Goal: Task Accomplishment & Management: Manage account settings

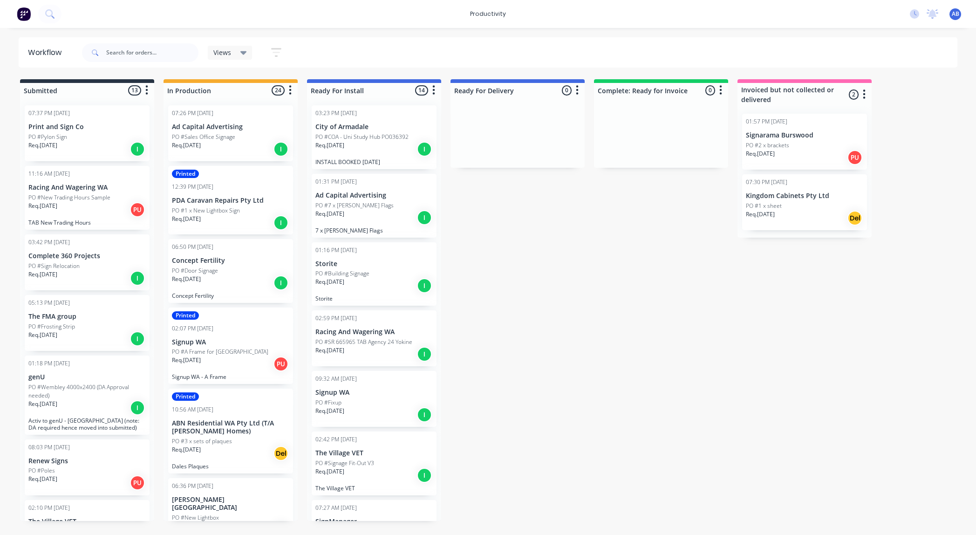
click at [273, 53] on icon "button" at bounding box center [276, 52] width 7 height 1
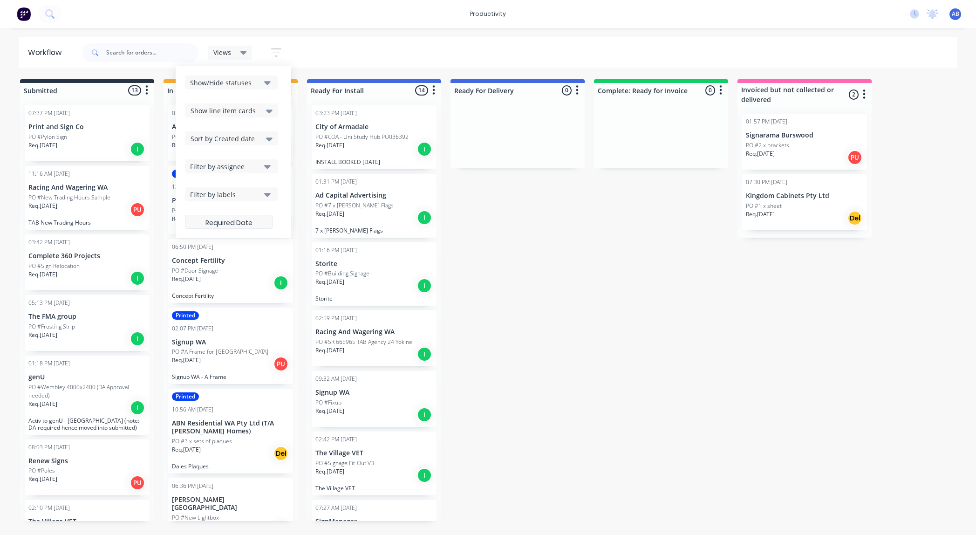
click at [257, 221] on label at bounding box center [229, 222] width 88 height 14
click at [257, 221] on input at bounding box center [228, 223] width 87 height 18
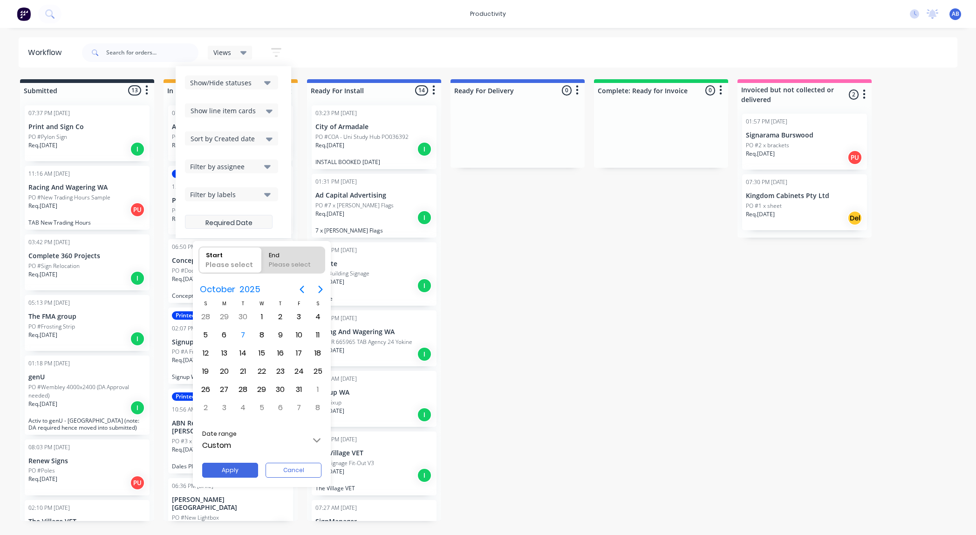
click at [257, 221] on div at bounding box center [487, 267] width 1125 height 684
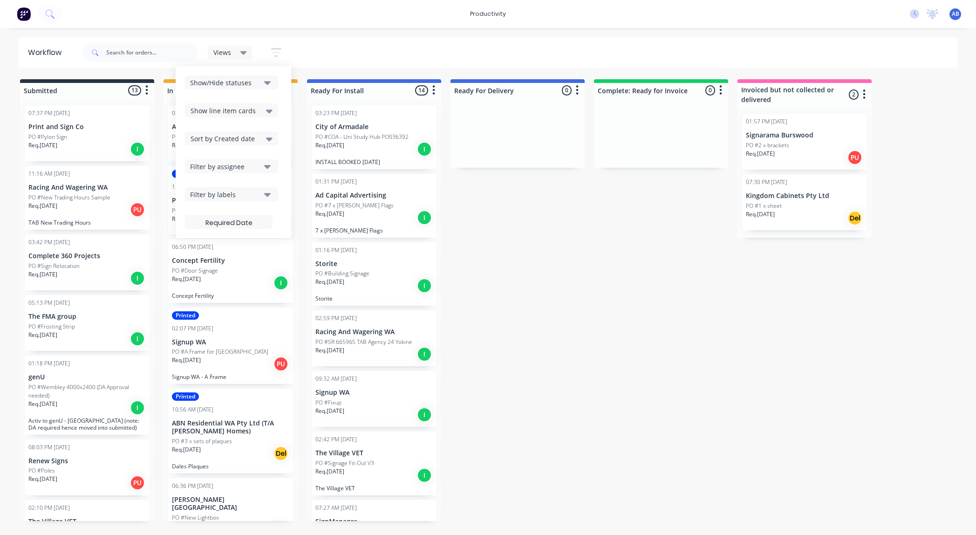
click at [279, 51] on icon "button" at bounding box center [276, 53] width 10 height 12
click at [340, 48] on div "Views Save new view None (Default) edit Show/Hide statuses Show line item cards…" at bounding box center [519, 53] width 878 height 28
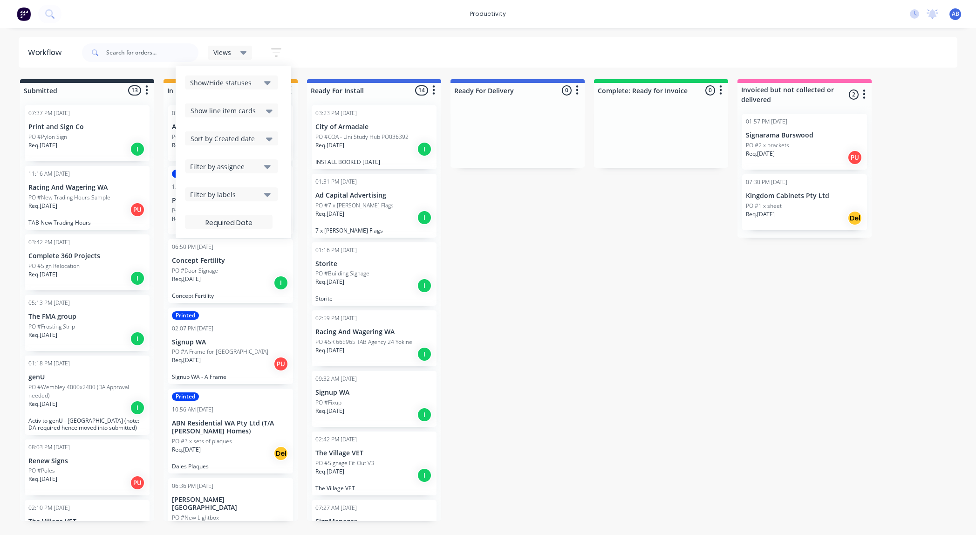
click at [280, 50] on icon "button" at bounding box center [276, 53] width 10 height 12
click at [340, 57] on div "Views Save new view None (Default) edit Show/Hide statuses Show line item cards…" at bounding box center [519, 53] width 878 height 28
click at [339, 61] on div "Views Save new view None (Default) edit Show/Hide statuses Show line item cards…" at bounding box center [519, 53] width 878 height 28
click at [225, 86] on div "Show/Hide statuses" at bounding box center [225, 83] width 70 height 10
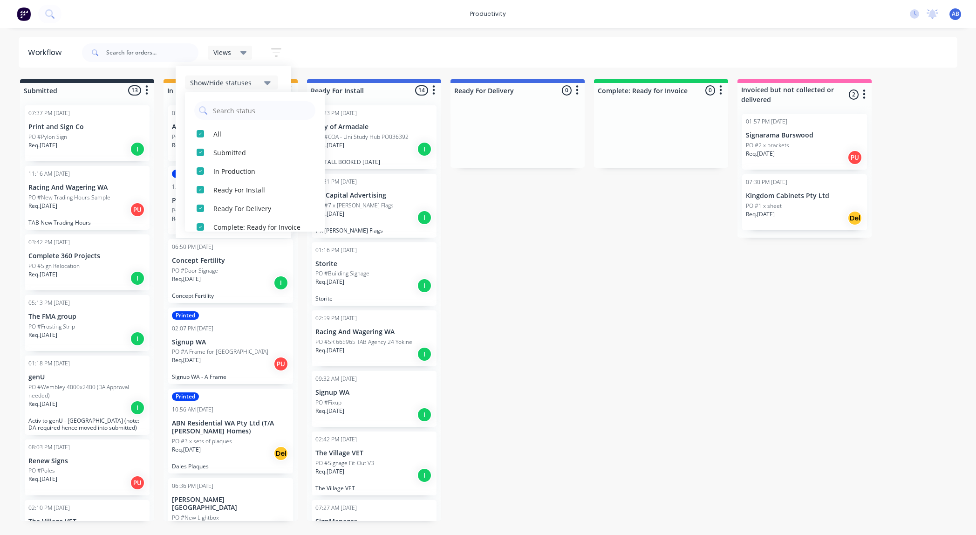
click at [225, 86] on div "Show/Hide statuses" at bounding box center [225, 83] width 70 height 10
click at [179, 34] on div "productivity productivity Workflow Planner Delivery Scheduling Timesheets No ne…" at bounding box center [488, 239] width 976 height 479
drag, startPoint x: 183, startPoint y: 33, endPoint x: 207, endPoint y: 36, distance: 24.0
click at [183, 33] on div "productivity productivity Workflow Planner Delivery Scheduling Timesheets No ne…" at bounding box center [488, 239] width 976 height 479
click at [347, 53] on div "Views Save new view None (Default) edit Show/Hide statuses Show line item cards…" at bounding box center [519, 53] width 878 height 28
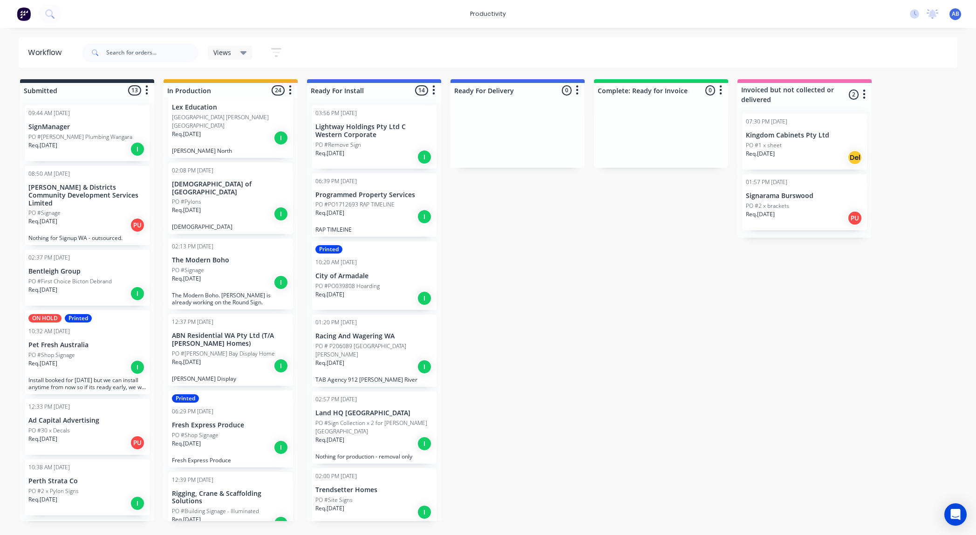
scroll to position [795, 0]
click at [242, 272] on div "Req. 20/10/25 I" at bounding box center [230, 280] width 117 height 16
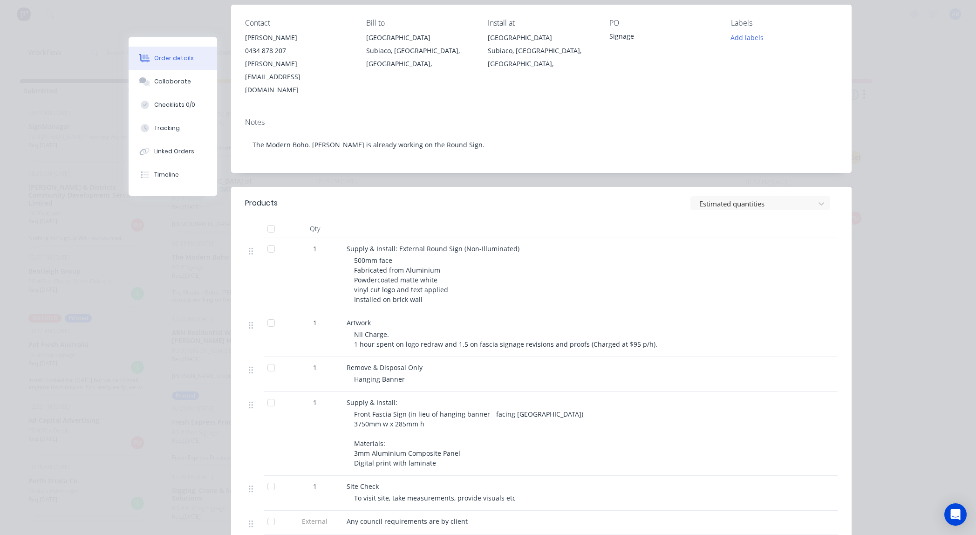
scroll to position [127, 0]
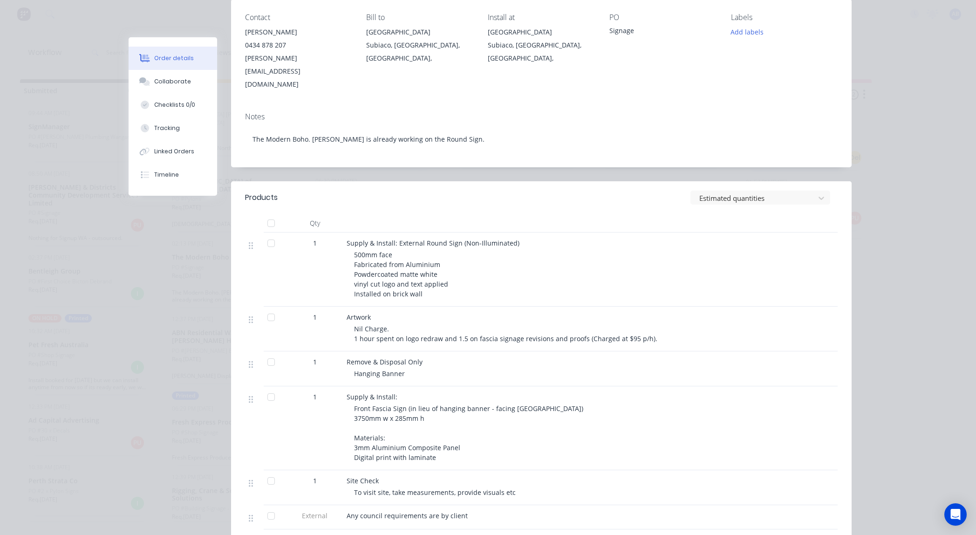
click at [923, 266] on div "Order details Collaborate Checklists 0/0 Tracking Linked Orders Timeline Order …" at bounding box center [488, 267] width 976 height 535
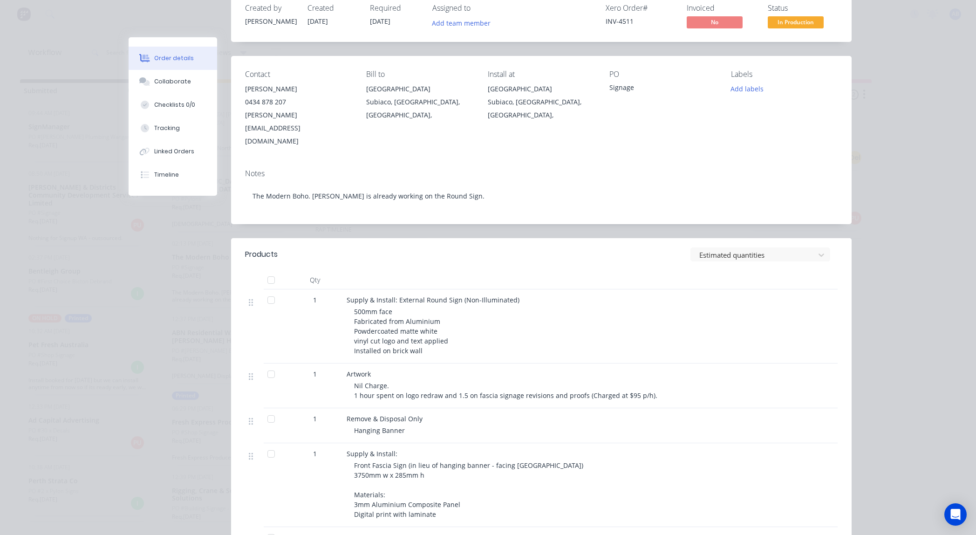
scroll to position [0, 0]
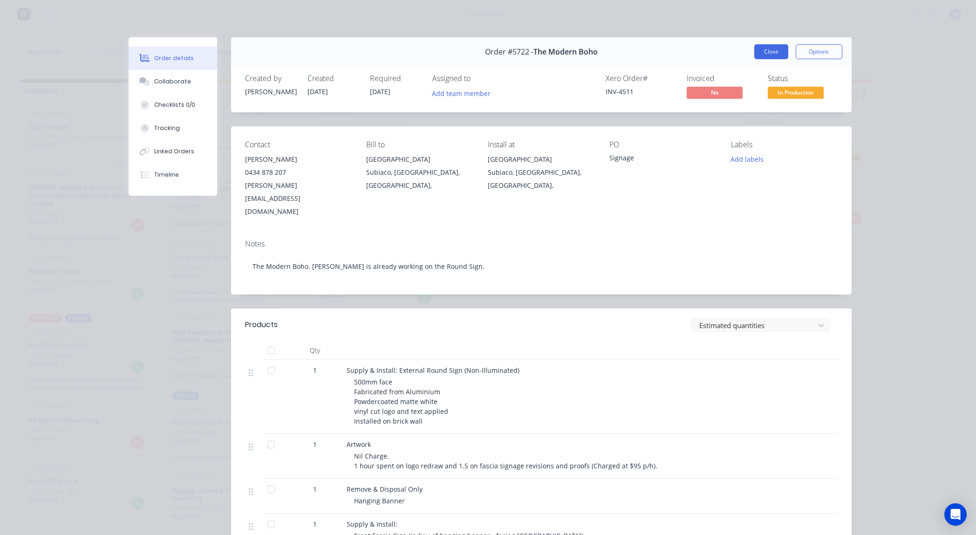
click at [768, 50] on button "Close" at bounding box center [771, 51] width 34 height 15
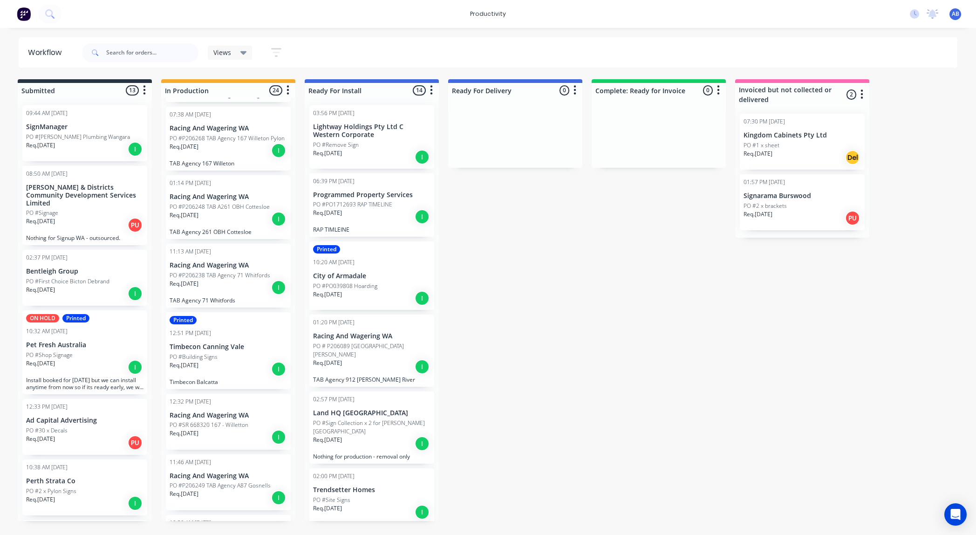
scroll to position [144, 0]
click at [257, 416] on p "Racing And Wagering WA" at bounding box center [228, 414] width 117 height 8
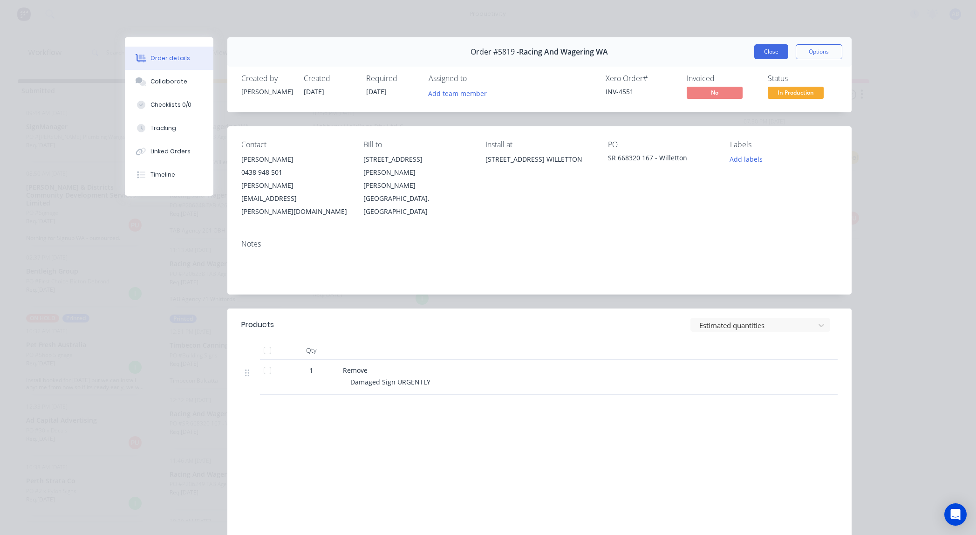
click at [780, 55] on button "Close" at bounding box center [771, 51] width 34 height 15
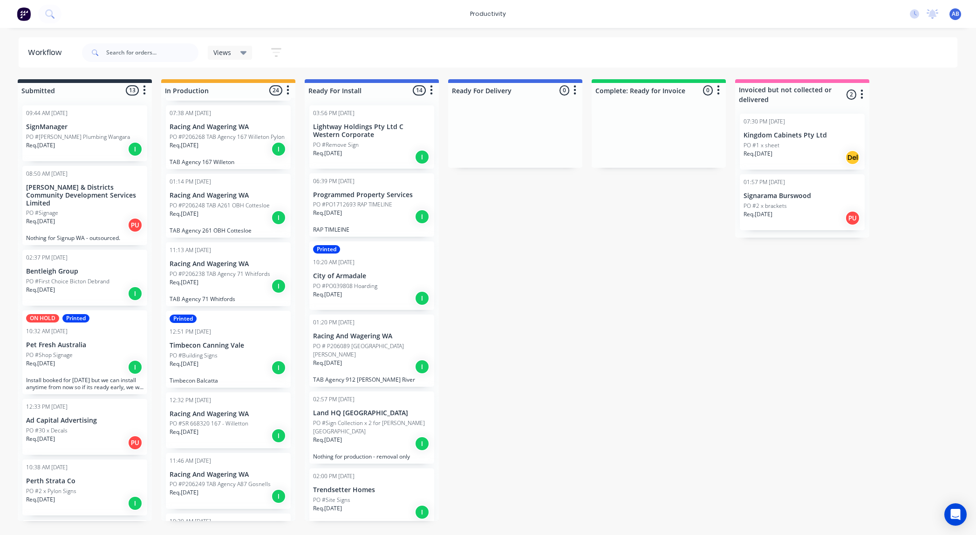
scroll to position [0, 1]
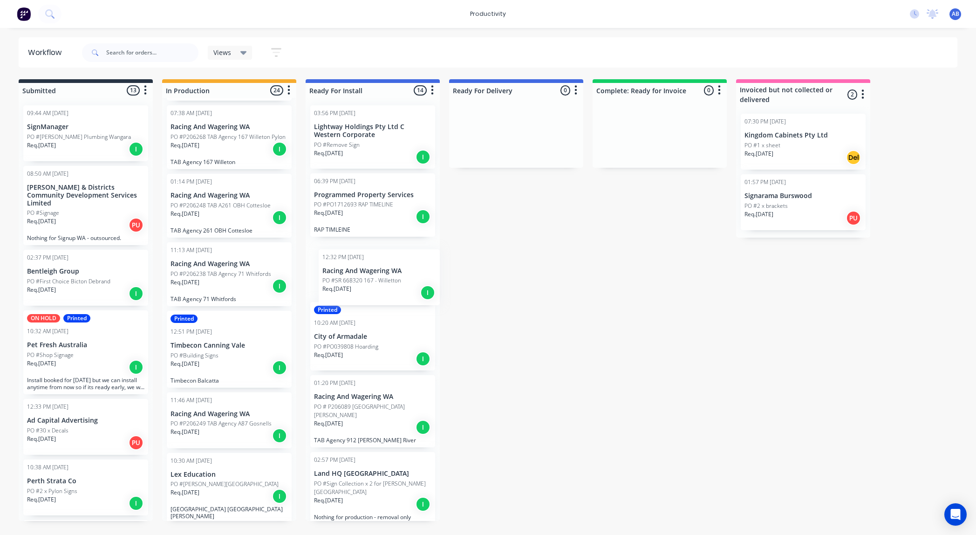
drag, startPoint x: 198, startPoint y: 424, endPoint x: 355, endPoint y: 278, distance: 214.6
click at [355, 278] on div "Submitted 13 Sort By Created date Required date Order number Customer name Most…" at bounding box center [566, 300] width 1148 height 442
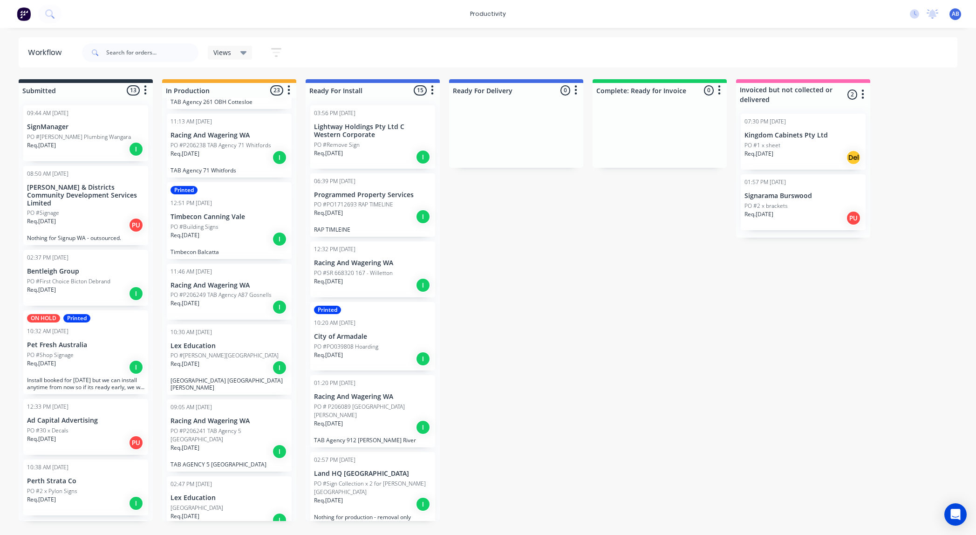
scroll to position [276, 0]
click at [275, 52] on icon "button" at bounding box center [276, 52] width 7 height 1
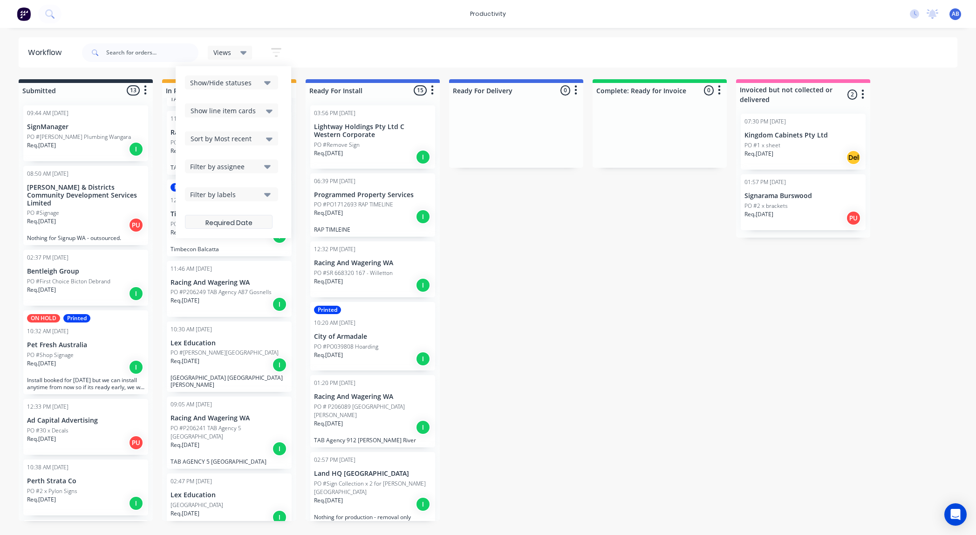
click at [259, 227] on label at bounding box center [229, 222] width 88 height 14
click at [259, 227] on input at bounding box center [228, 223] width 87 height 18
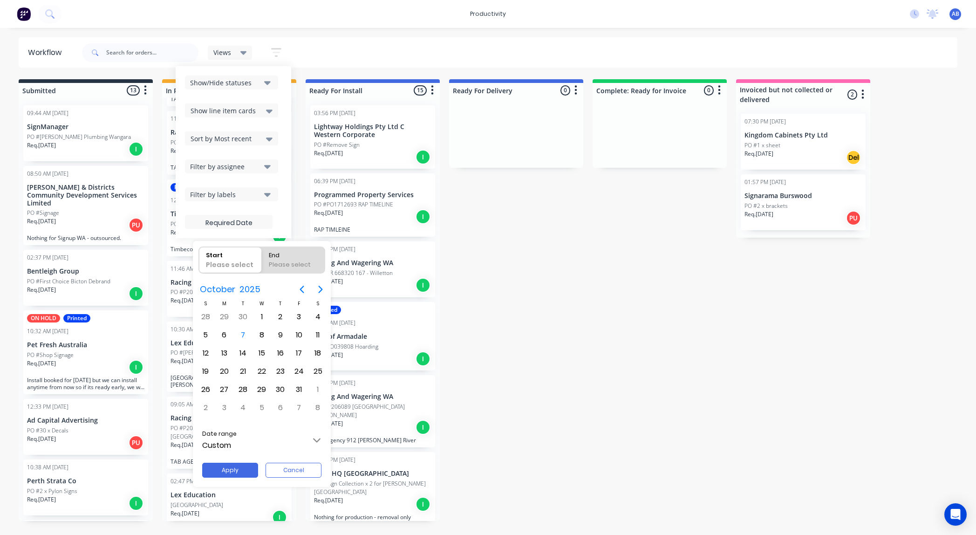
click at [276, 210] on div at bounding box center [487, 267] width 1125 height 684
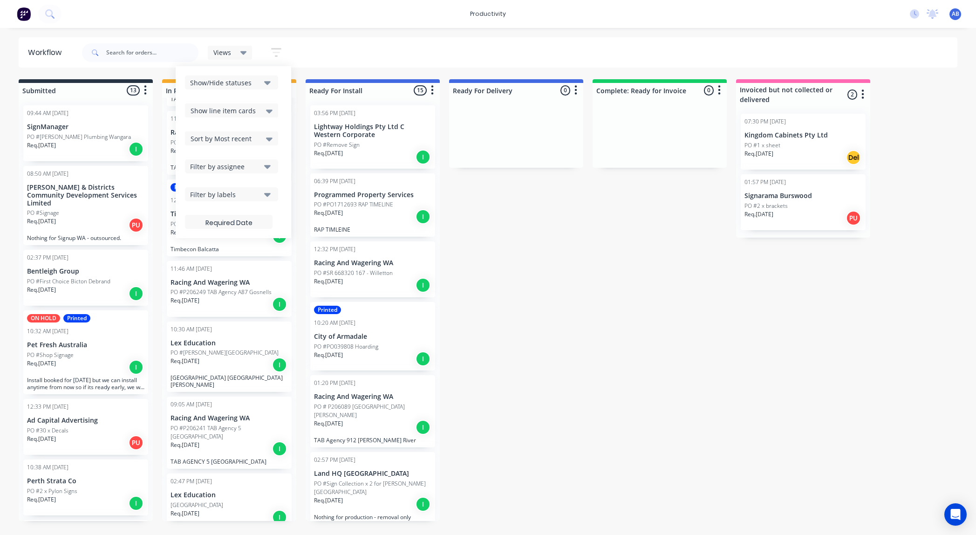
click at [318, 59] on div "Views Save new view None (Default) edit Show/Hide statuses Show line item cards…" at bounding box center [519, 53] width 878 height 28
click at [269, 53] on button "button" at bounding box center [276, 52] width 30 height 18
click at [275, 52] on icon "button" at bounding box center [276, 52] width 7 height 1
click at [319, 50] on div "Views Save new view None (Default) edit Show/Hide statuses Show line item cards…" at bounding box center [519, 53] width 878 height 28
click at [203, 54] on div "Views Save new view None (Default) edit Show/Hide statuses Show line item cards…" at bounding box center [185, 53] width 211 height 28
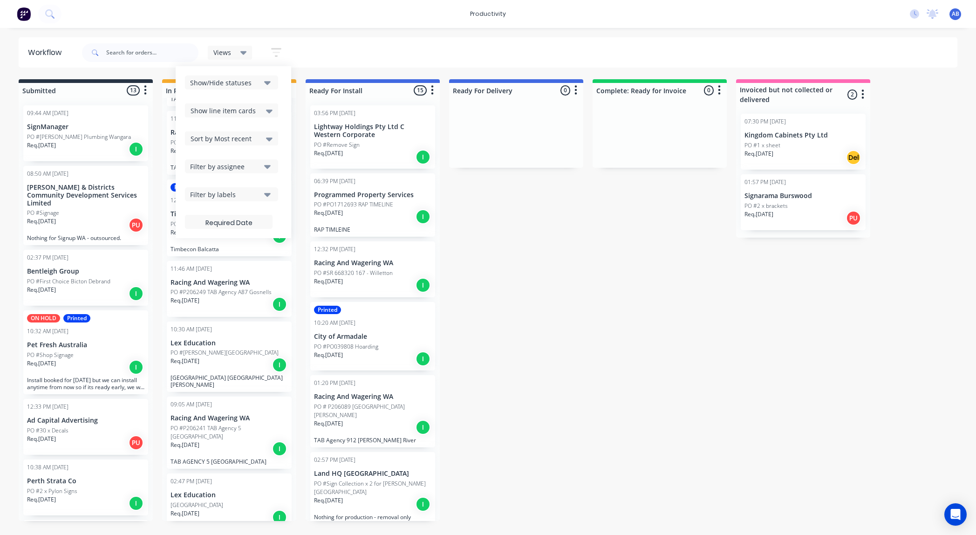
click at [225, 52] on span "Views" at bounding box center [222, 53] width 18 height 10
click at [329, 52] on div "Views Save new view None (Default) edit Show/Hide statuses Show line item cards…" at bounding box center [519, 53] width 878 height 28
click at [526, 252] on div "Submitted 13 Sort By Created date Required date Order number Customer name Most…" at bounding box center [566, 300] width 1148 height 442
click at [67, 154] on div "Req. 06/10/25 I" at bounding box center [85, 149] width 117 height 16
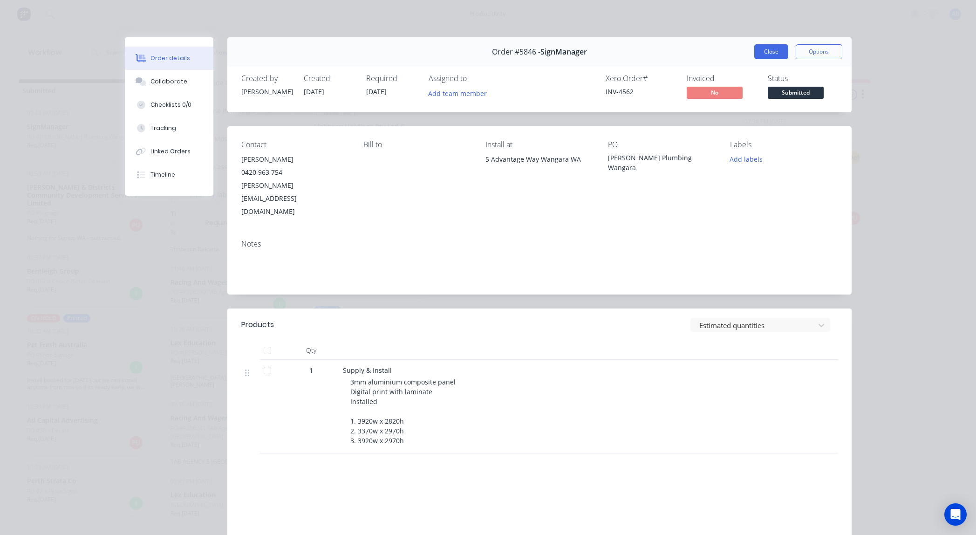
click at [774, 54] on button "Close" at bounding box center [771, 51] width 34 height 15
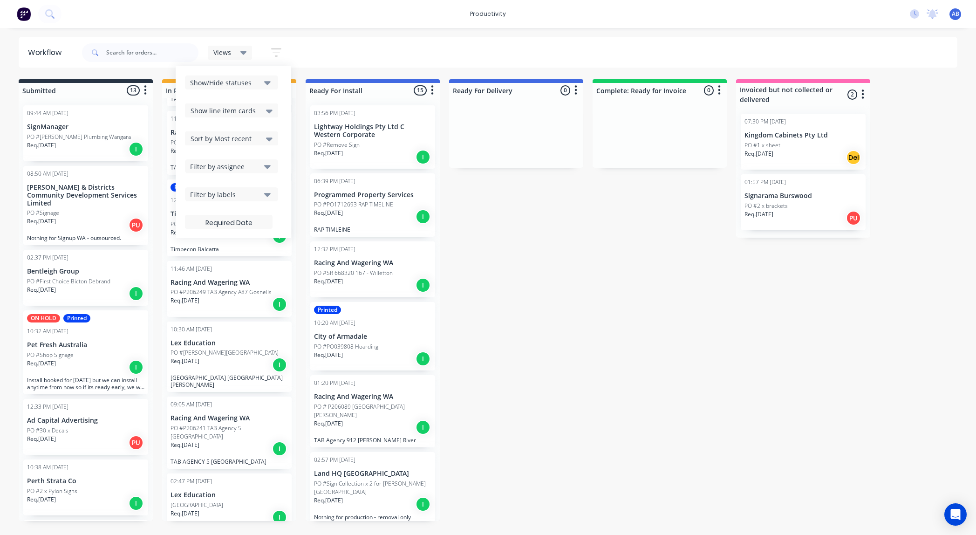
click at [409, 48] on div "Views Save new view None (Default) edit Show/Hide statuses Show line item cards…" at bounding box center [519, 53] width 878 height 28
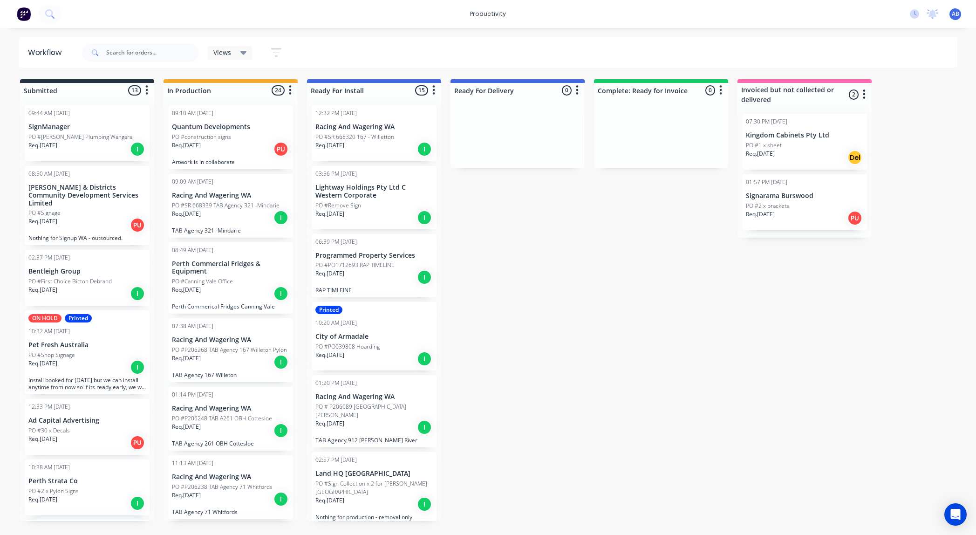
click at [291, 90] on icon "button" at bounding box center [290, 90] width 2 height 9
click at [234, 112] on button "Sort By" at bounding box center [249, 110] width 93 height 15
click at [348, 132] on date "Required date" at bounding box center [344, 130] width 93 height 15
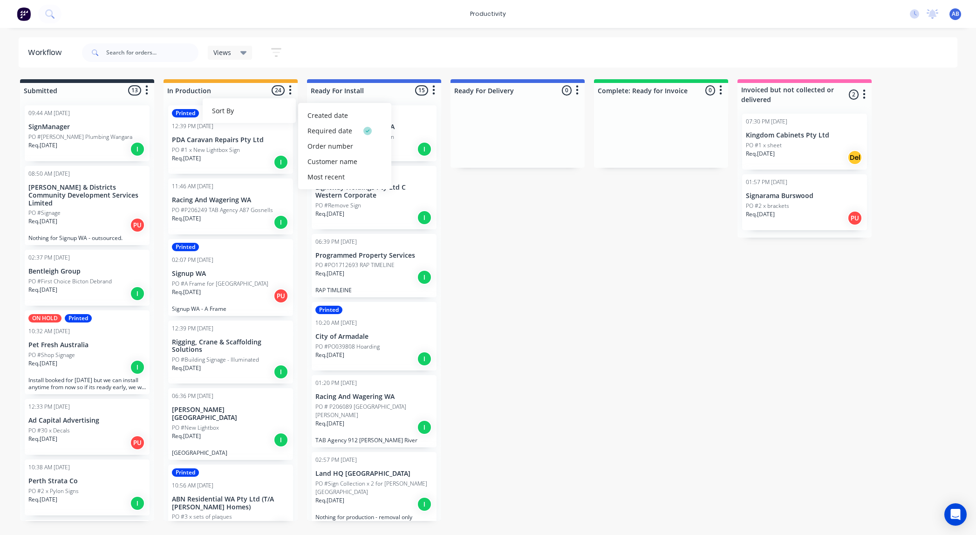
click at [315, 41] on div "Views Save new view None (Default) edit Show/Hide statuses Show line item cards…" at bounding box center [519, 53] width 878 height 28
click at [233, 362] on p "PO #Building Signage - Illuminated" at bounding box center [214, 359] width 87 height 8
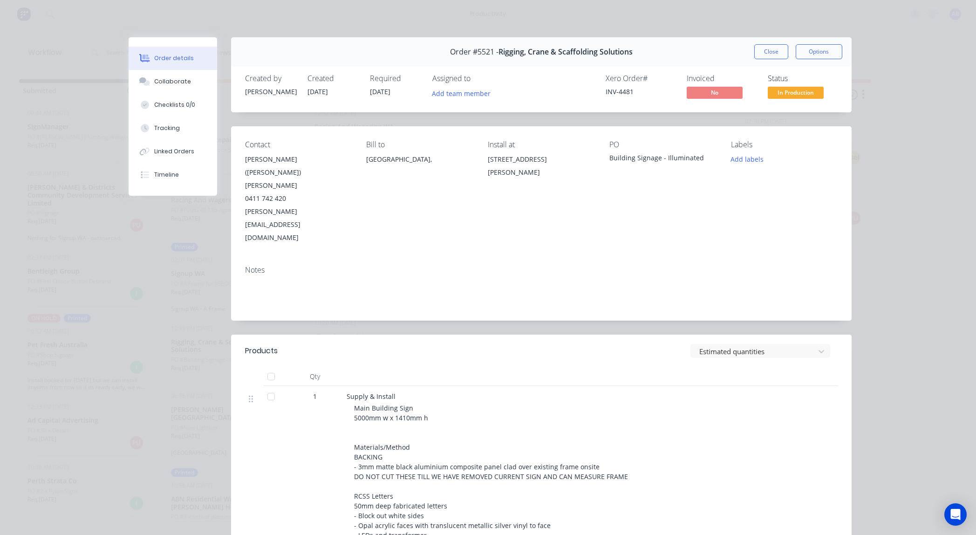
click at [772, 55] on button "Close" at bounding box center [771, 51] width 34 height 15
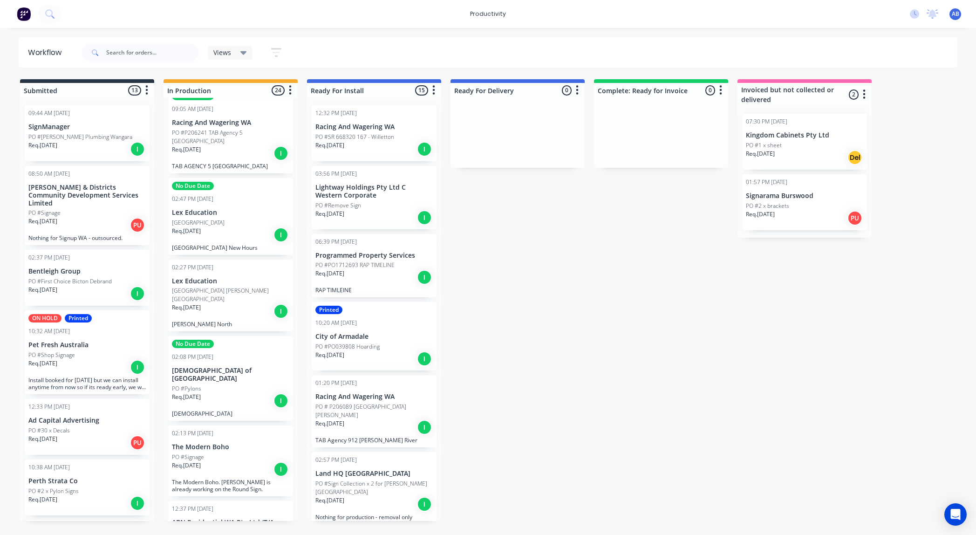
scroll to position [702, 0]
click at [235, 233] on div "Req. [DATE] I" at bounding box center [230, 237] width 117 height 16
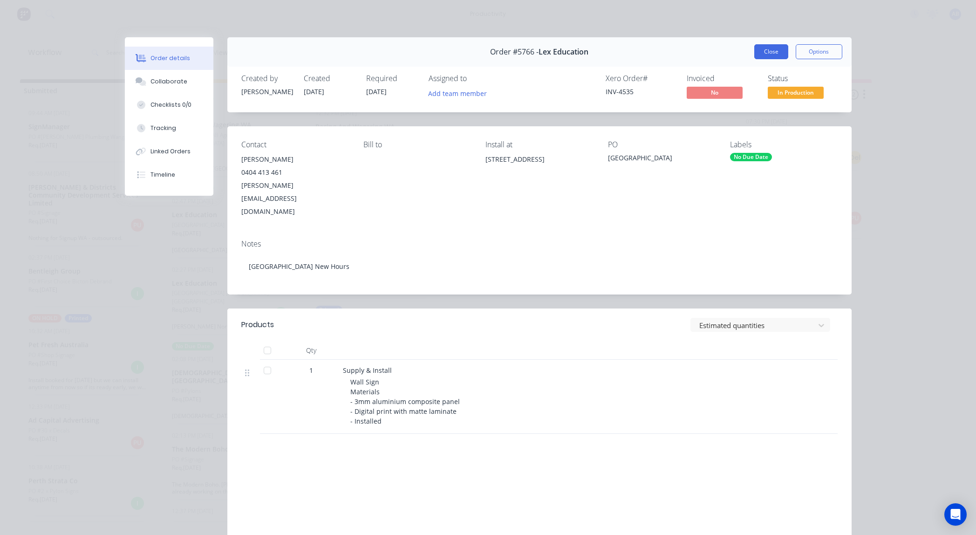
scroll to position [0, 9]
click at [771, 49] on button "Close" at bounding box center [771, 51] width 34 height 15
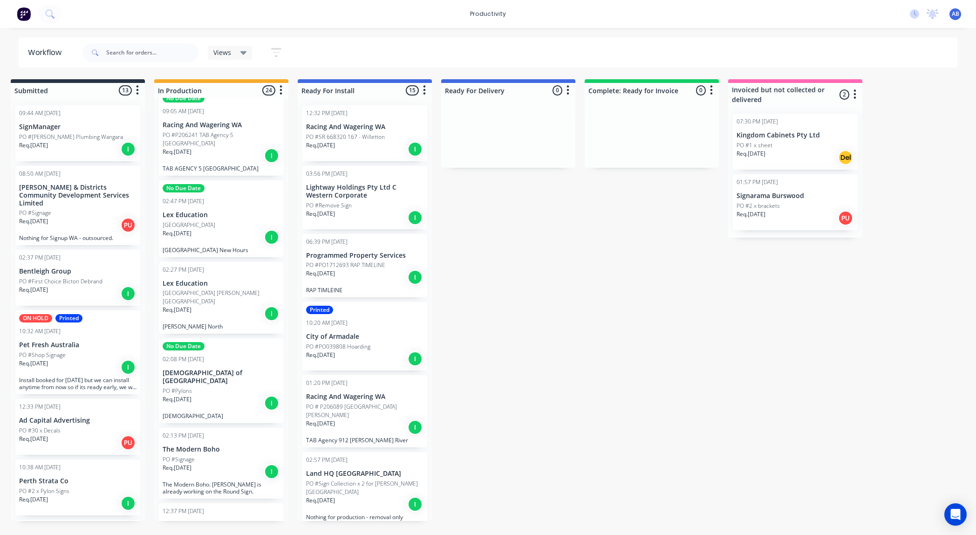
scroll to position [0, 8]
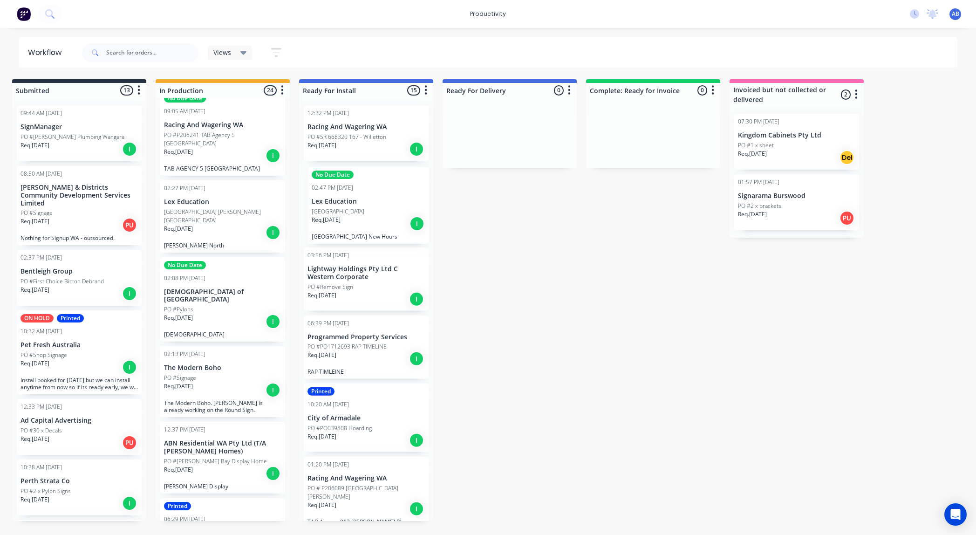
drag, startPoint x: 187, startPoint y: 220, endPoint x: 339, endPoint y: 213, distance: 152.0
click at [339, 213] on div "Submitted 13 Sort By Created date Required date Order number Customer name Most…" at bounding box center [559, 300] width 1148 height 442
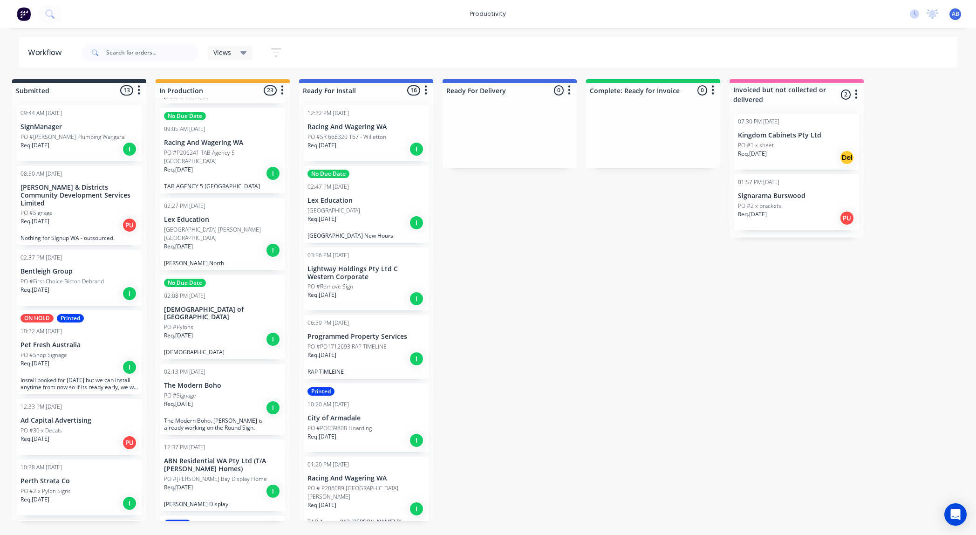
scroll to position [678, 0]
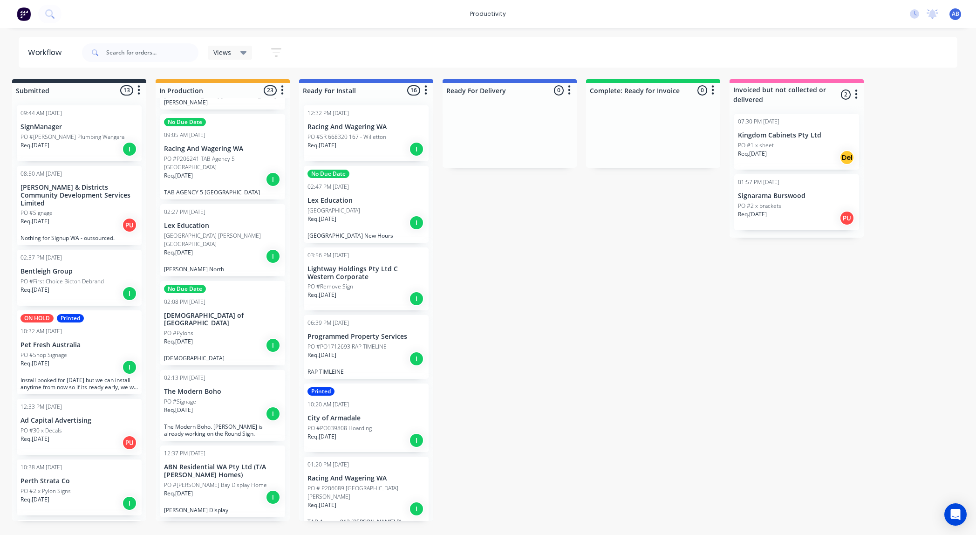
click at [191, 248] on p "Req. [DATE]" at bounding box center [178, 252] width 29 height 8
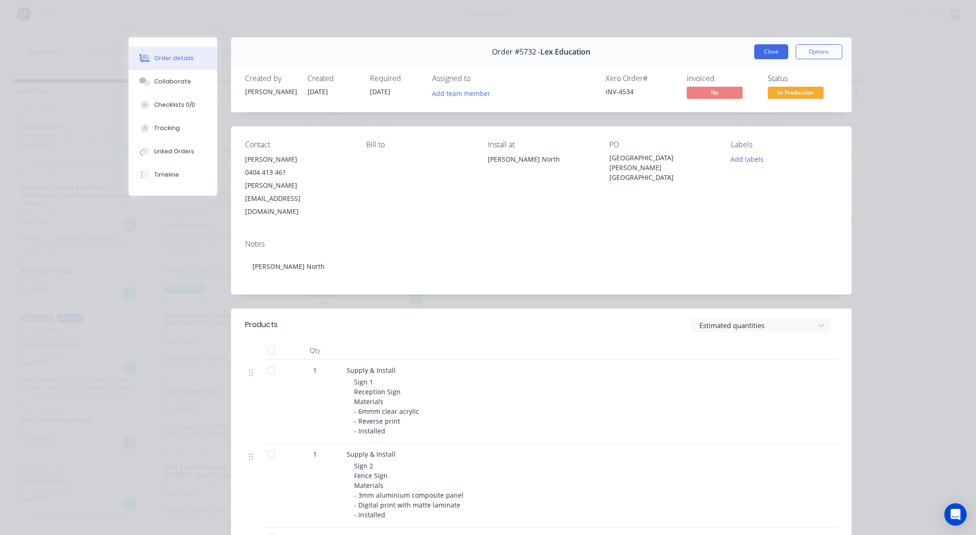
click at [778, 55] on button "Close" at bounding box center [771, 51] width 34 height 15
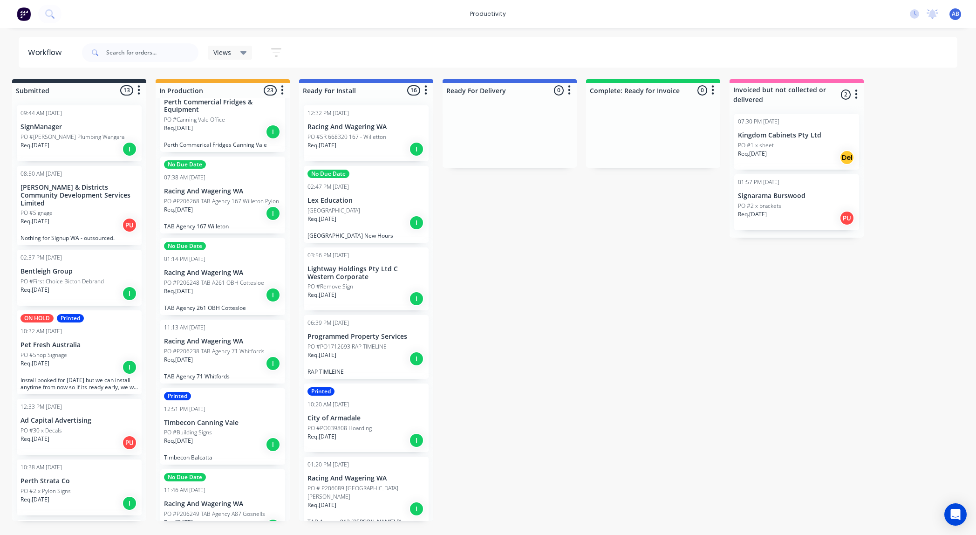
scroll to position [174, 0]
click at [226, 425] on p "Timbecon Canning Vale" at bounding box center [222, 423] width 117 height 8
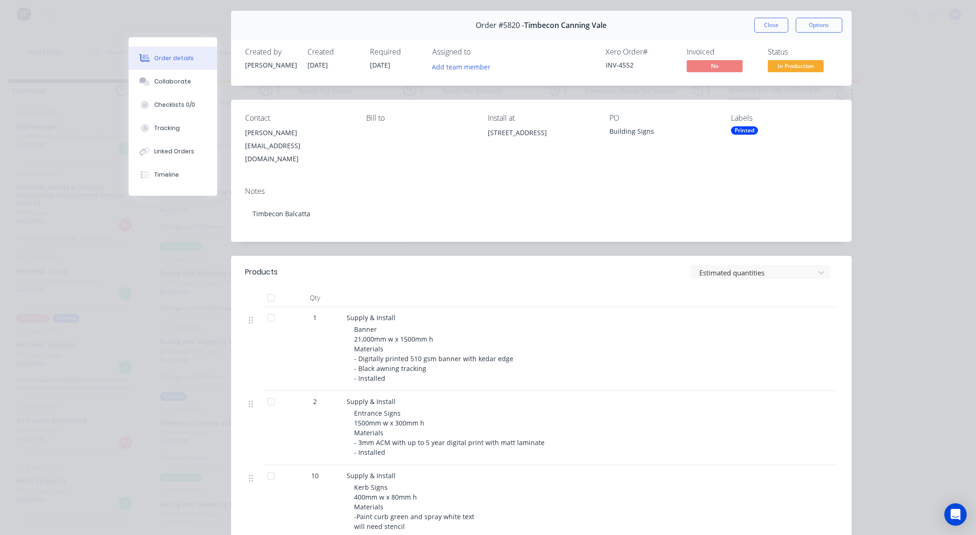
scroll to position [23, 0]
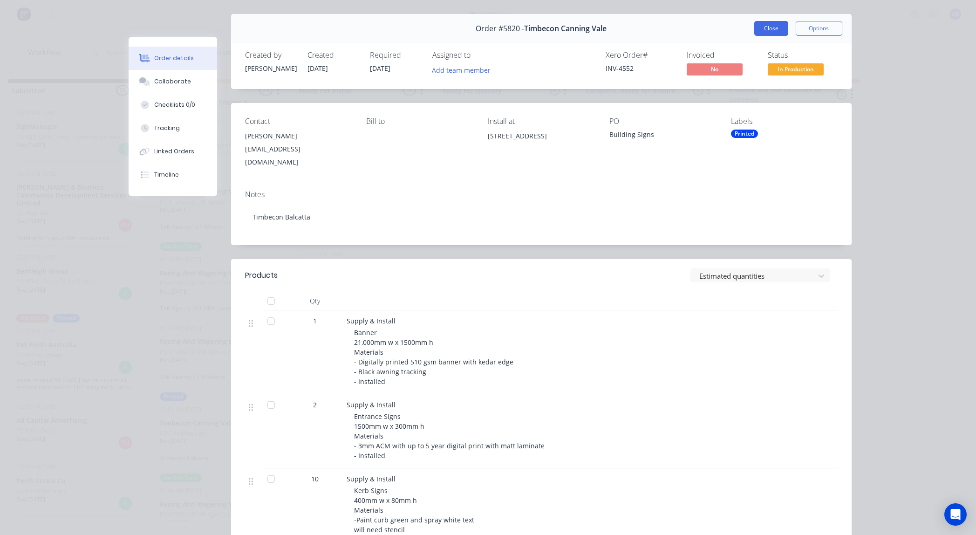
click at [766, 33] on button "Close" at bounding box center [771, 28] width 34 height 15
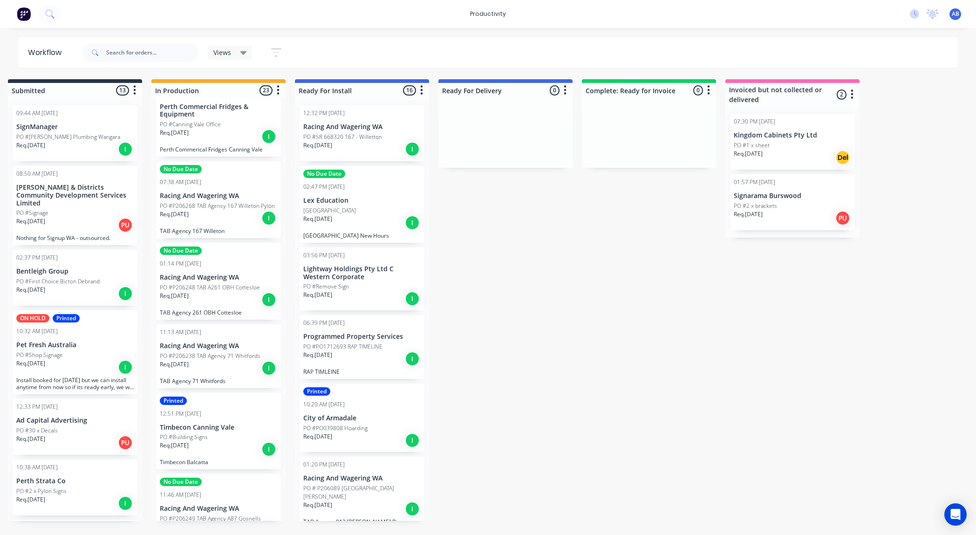
scroll to position [0, 0]
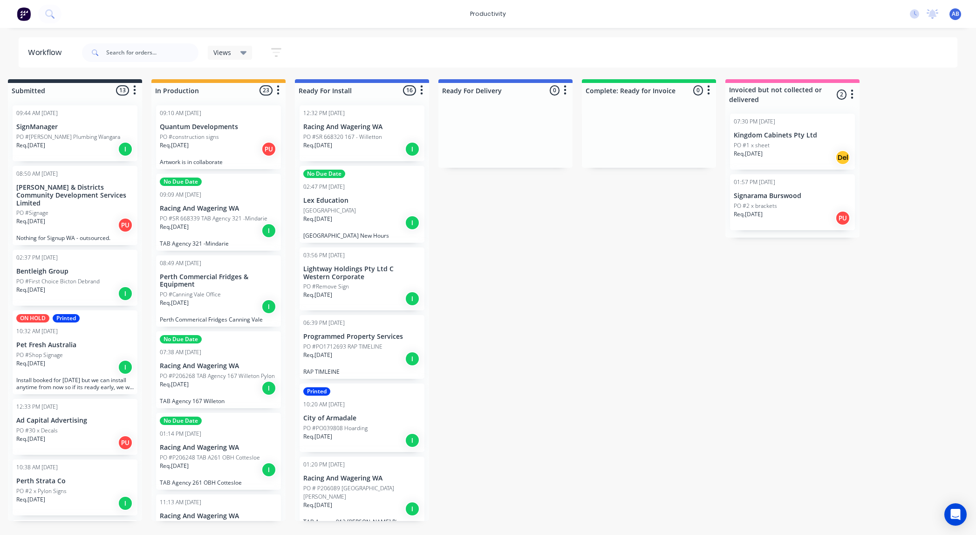
click at [215, 136] on p "PO #construction signs" at bounding box center [189, 137] width 59 height 8
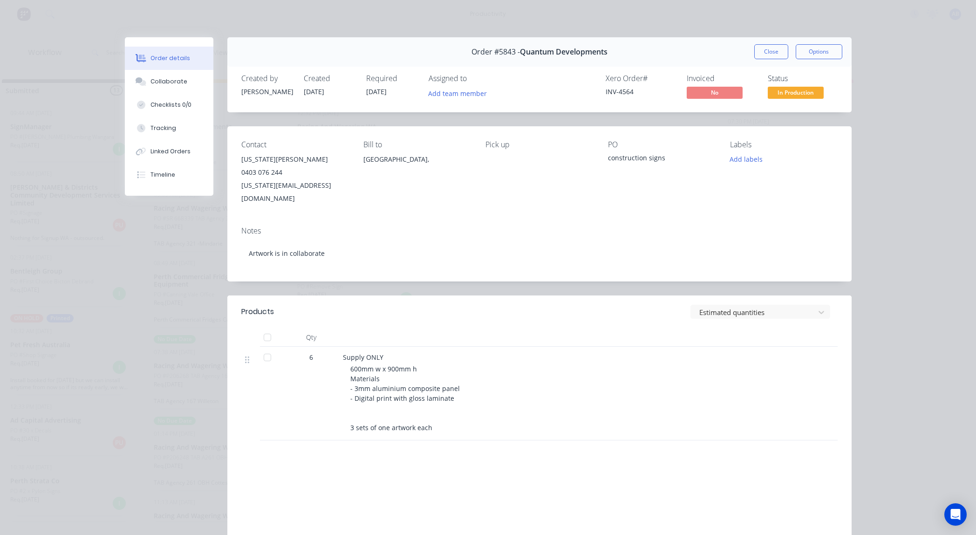
scroll to position [0, 20]
click at [182, 84] on div "Collaborate" at bounding box center [168, 81] width 37 height 8
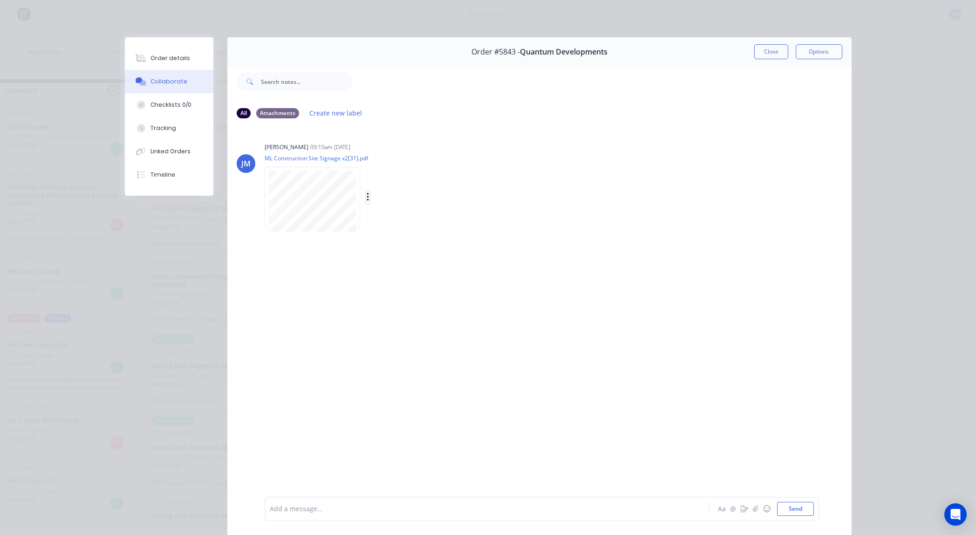
click at [368, 196] on icon "button" at bounding box center [368, 197] width 3 height 11
click at [407, 222] on button "Download" at bounding box center [428, 221] width 105 height 21
click at [172, 57] on div "Order details" at bounding box center [170, 58] width 40 height 8
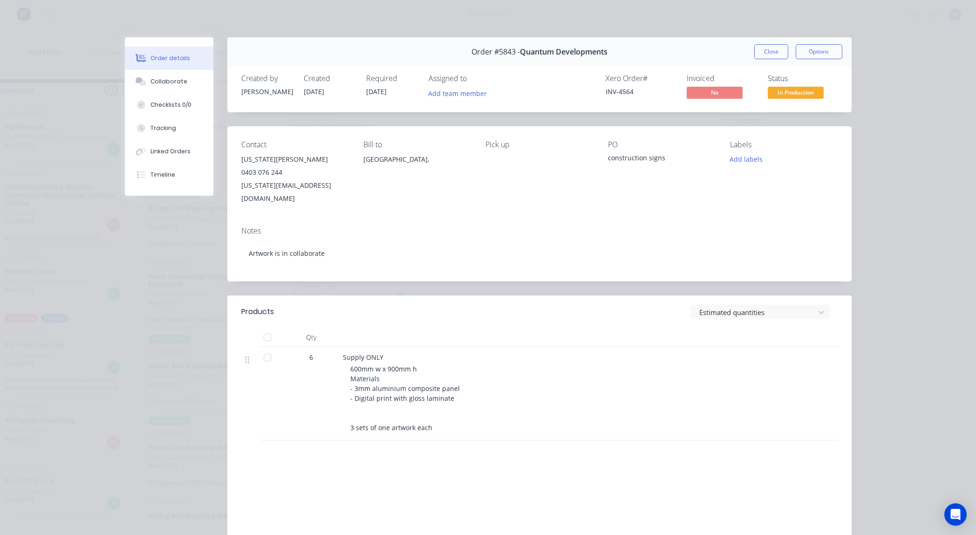
click at [108, 51] on div "Order details Collaborate Checklists 0/0 Tracking Linked Orders Timeline Order …" at bounding box center [488, 267] width 976 height 535
click at [765, 55] on button "Close" at bounding box center [771, 51] width 34 height 15
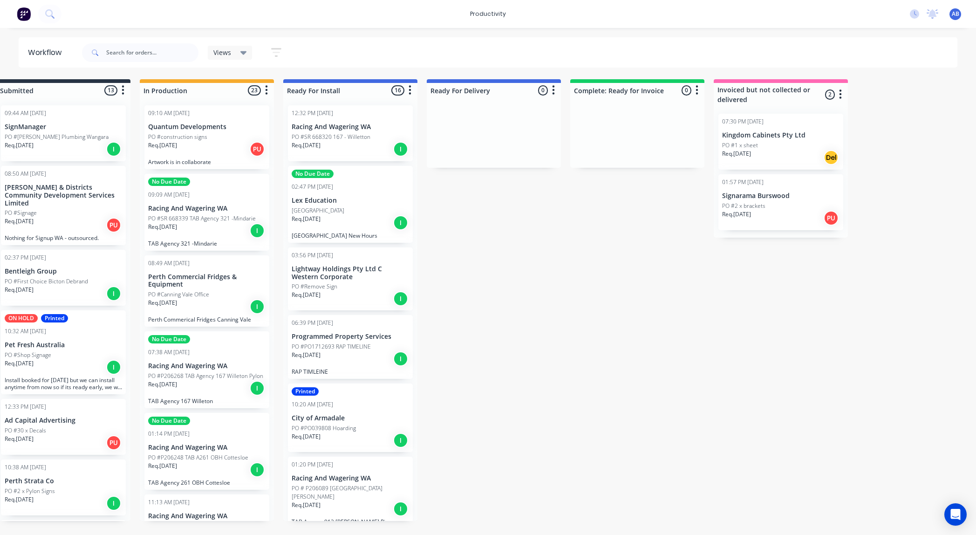
click at [228, 292] on div "PO #Canning Vale Office" at bounding box center [206, 294] width 117 height 8
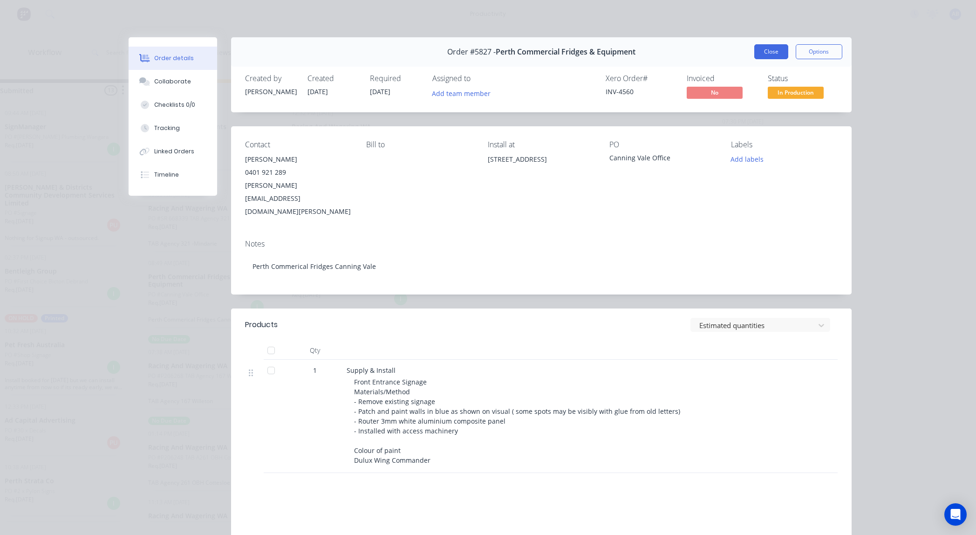
click at [770, 50] on button "Close" at bounding box center [771, 51] width 34 height 15
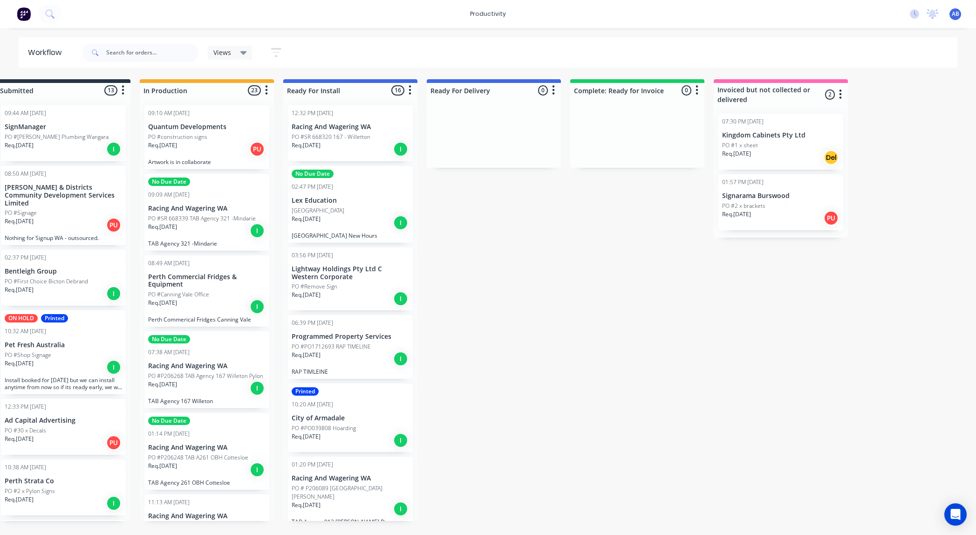
click at [195, 137] on p "PO #construction signs" at bounding box center [177, 137] width 59 height 8
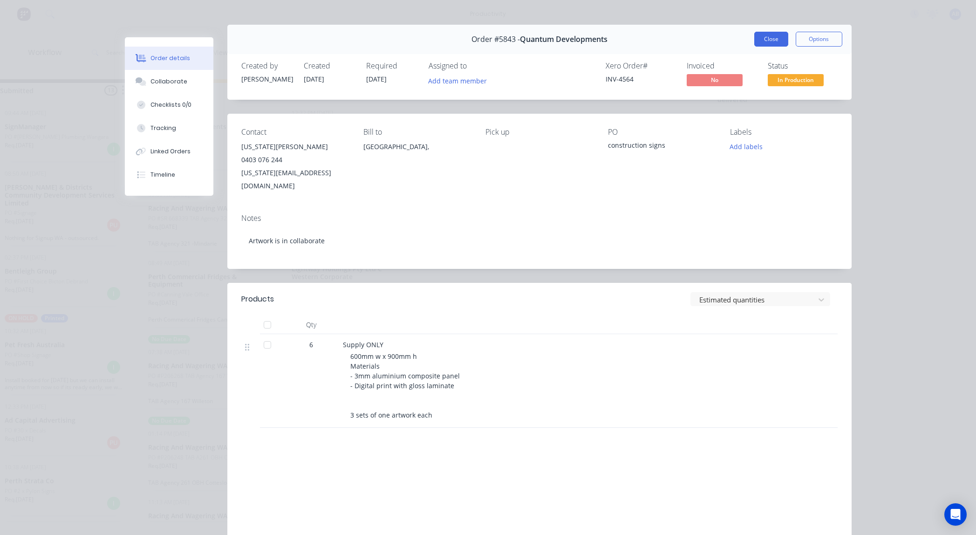
scroll to position [0, 24]
click at [776, 39] on button "Close" at bounding box center [771, 39] width 34 height 15
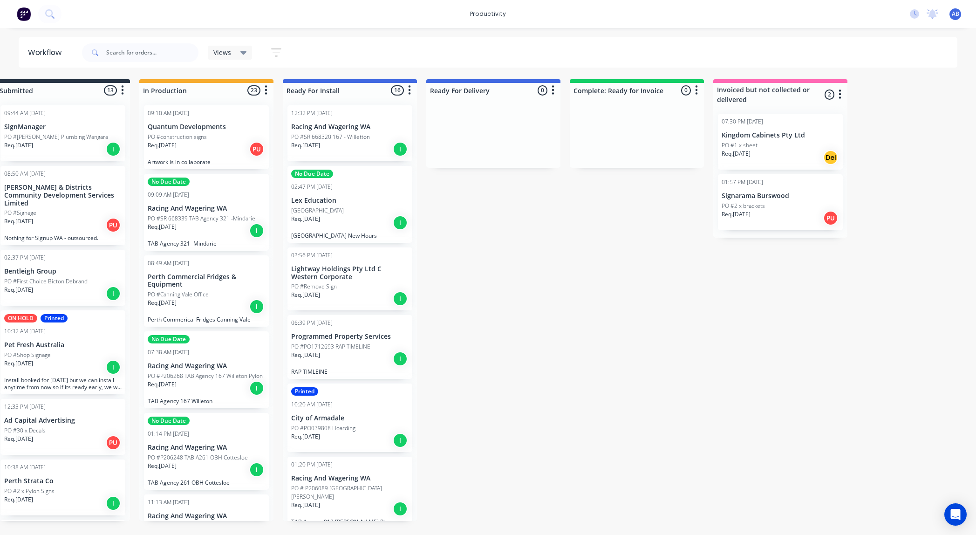
click at [187, 284] on p "Perth Commercial Fridges & Equipment" at bounding box center [206, 281] width 117 height 16
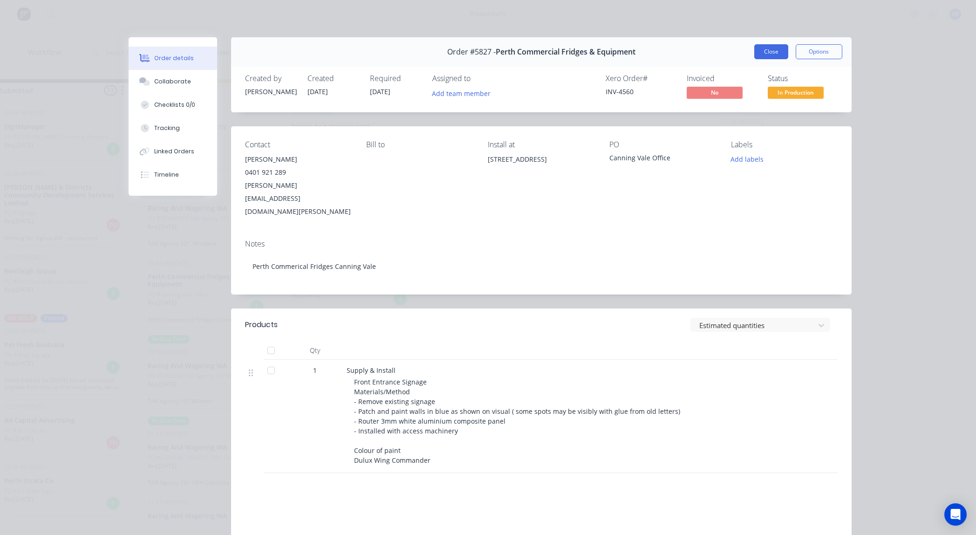
click at [759, 55] on button "Close" at bounding box center [771, 51] width 34 height 15
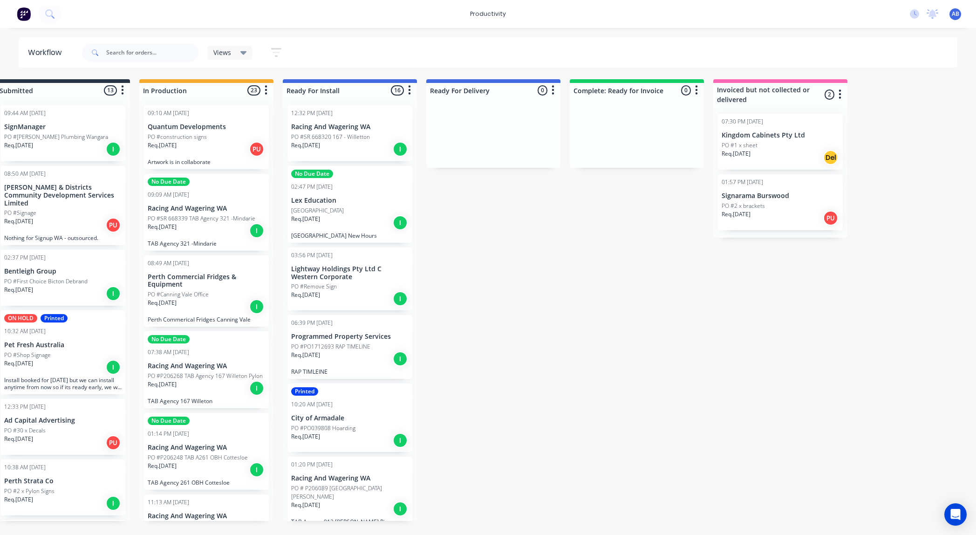
click at [223, 274] on p "Perth Commercial Fridges & Equipment" at bounding box center [206, 281] width 117 height 16
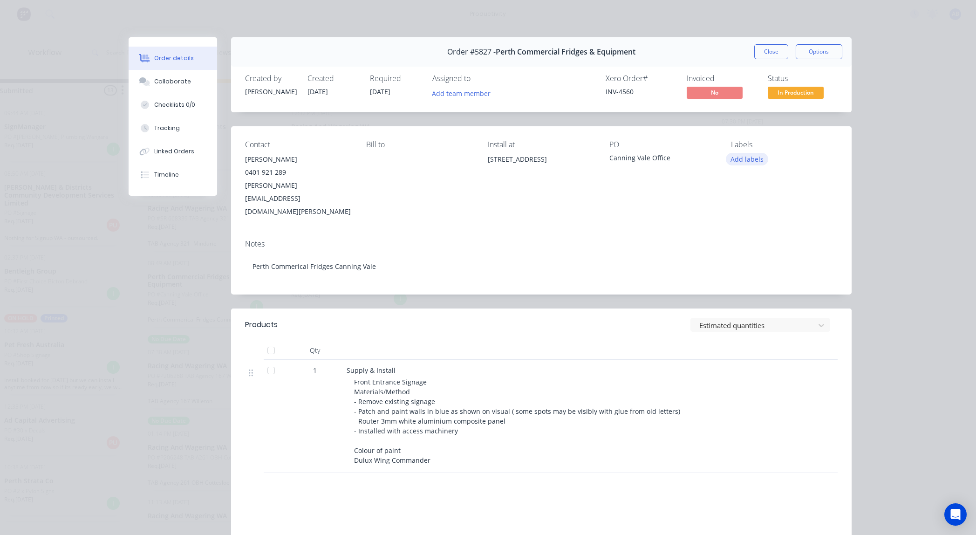
click at [746, 162] on button "Add labels" at bounding box center [747, 159] width 43 height 13
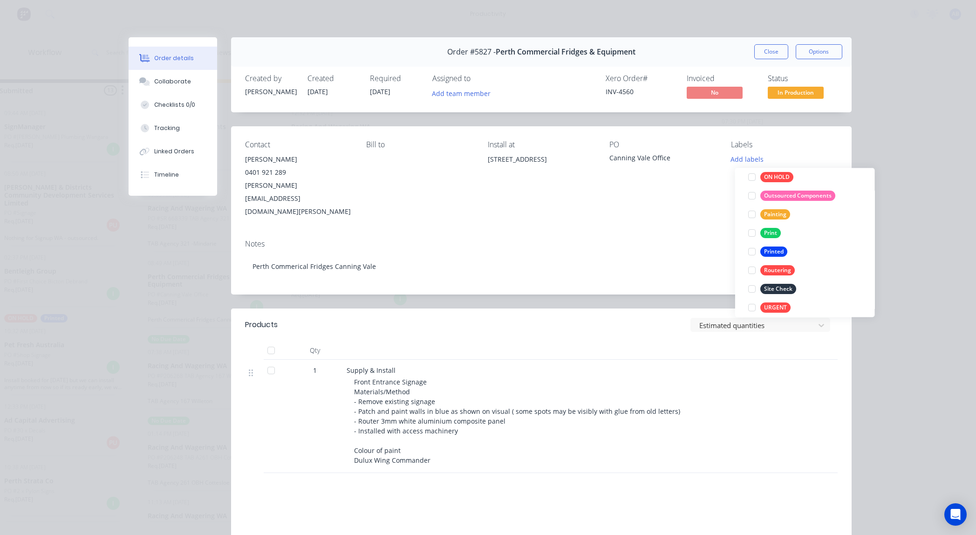
scroll to position [217, 0]
click at [774, 271] on div "Routering" at bounding box center [777, 268] width 34 height 10
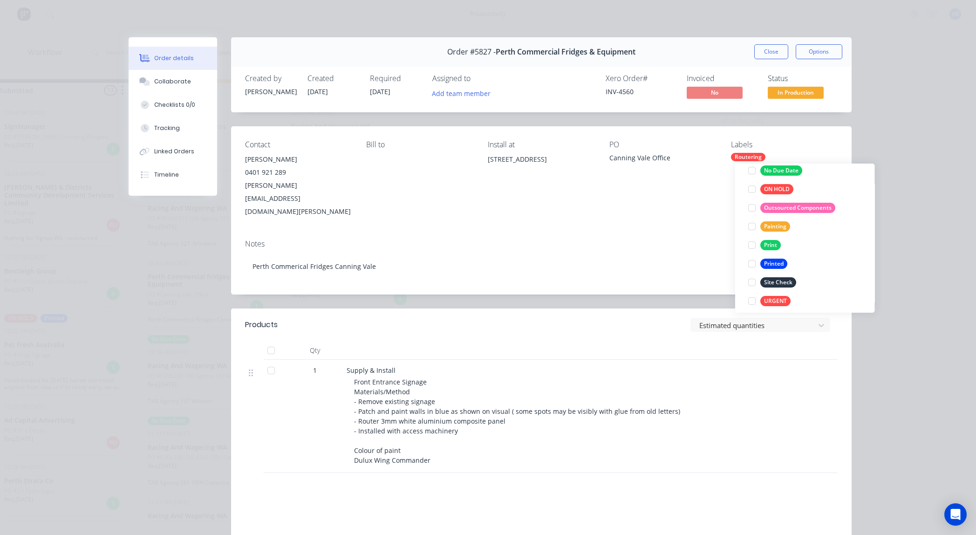
scroll to position [0, 0]
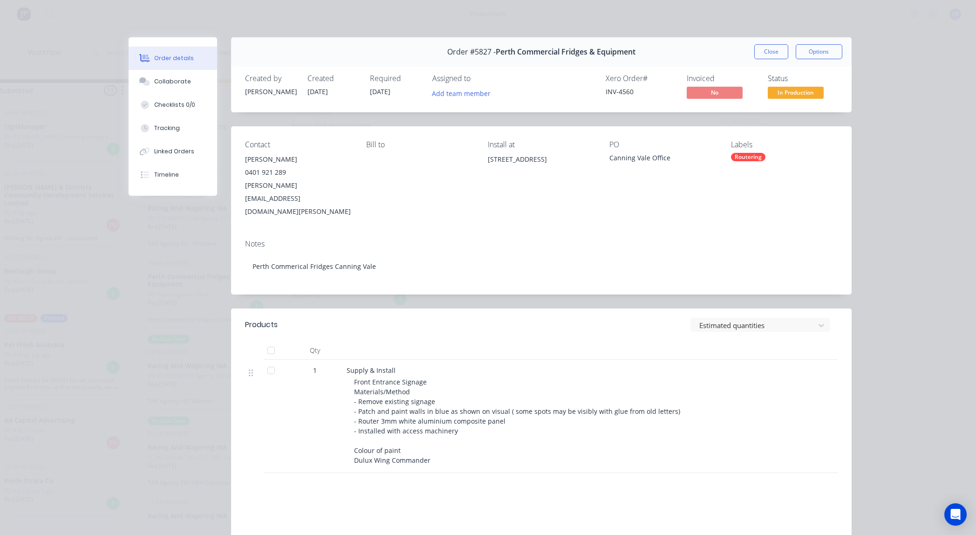
click at [919, 177] on div "Order details Collaborate Checklists 0/0 Tracking Linked Orders Timeline Order …" at bounding box center [488, 267] width 976 height 535
click at [777, 54] on button "Close" at bounding box center [771, 51] width 34 height 15
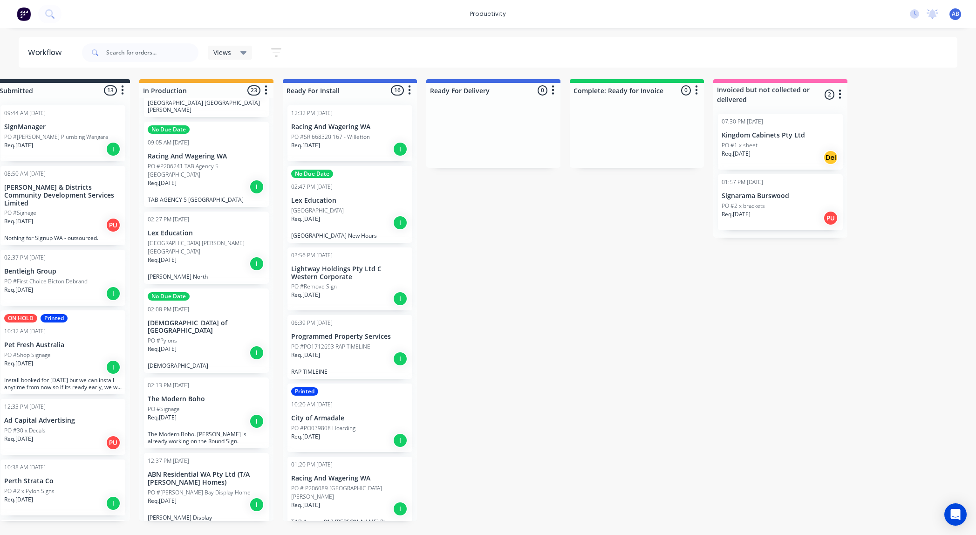
scroll to position [687, 0]
click at [216, 342] on div "Req. [DATE] I" at bounding box center [206, 350] width 117 height 16
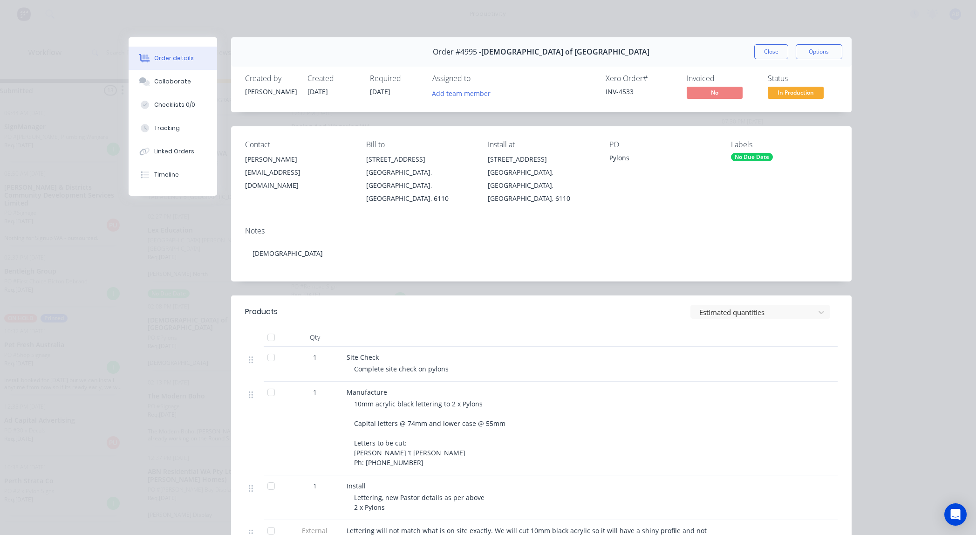
click at [762, 156] on div "No Due Date" at bounding box center [752, 157] width 42 height 8
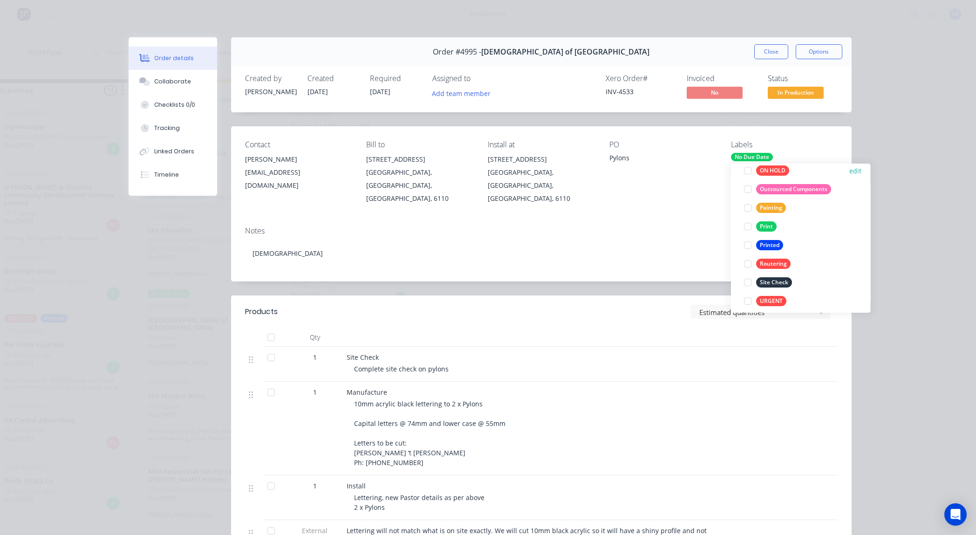
scroll to position [218, 0]
click at [780, 259] on div "Routering" at bounding box center [773, 262] width 34 height 10
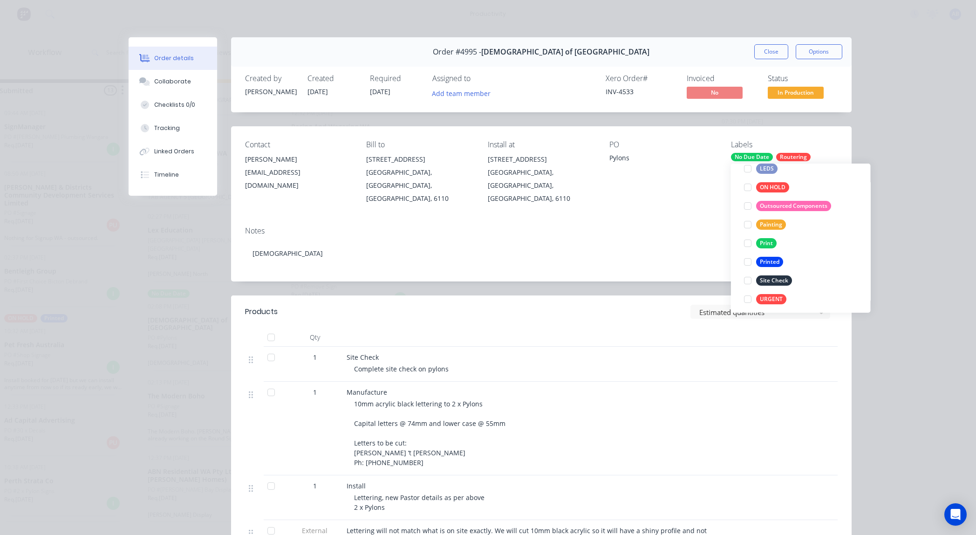
scroll to position [0, 0]
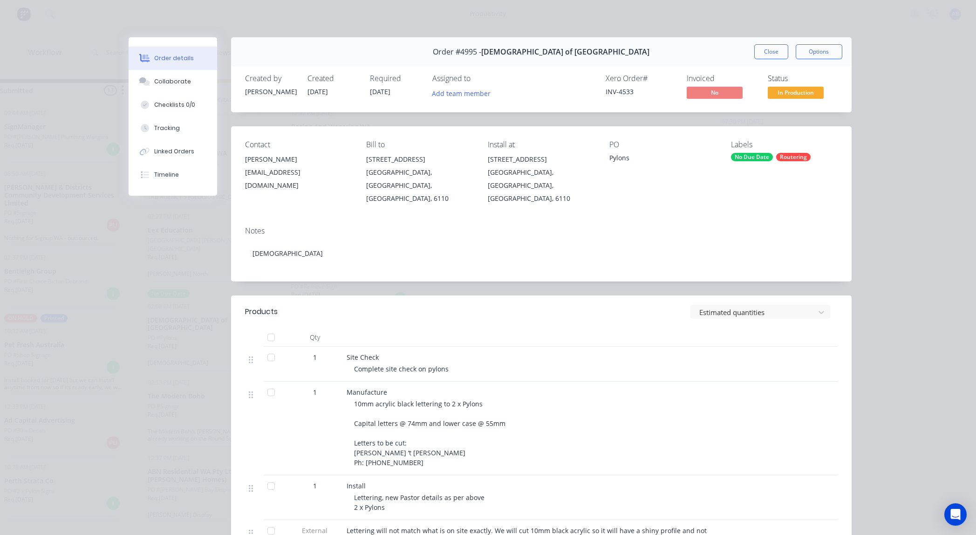
click at [862, 135] on div "Order details Collaborate Checklists 0/0 Tracking Linked Orders Timeline Order …" at bounding box center [488, 267] width 976 height 535
click at [774, 52] on button "Close" at bounding box center [771, 51] width 34 height 15
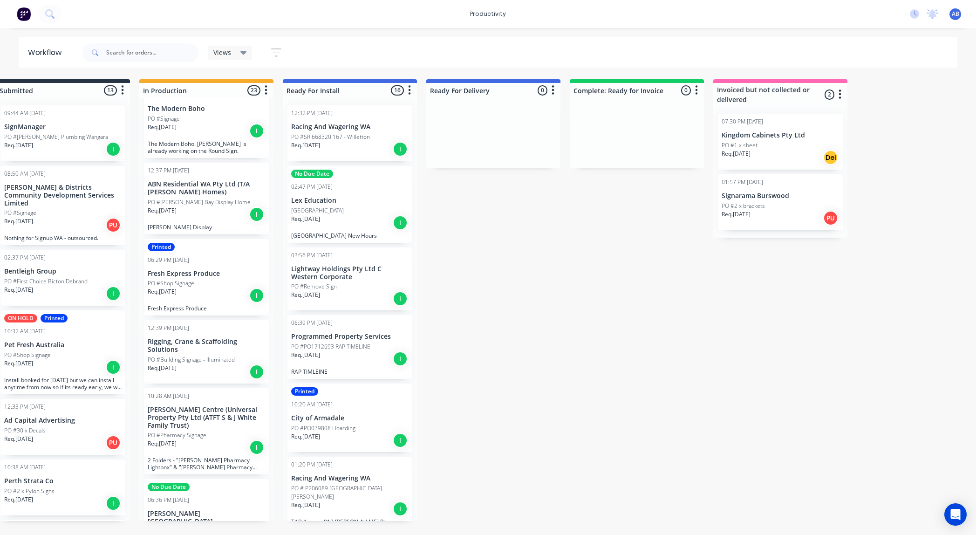
scroll to position [982, 0]
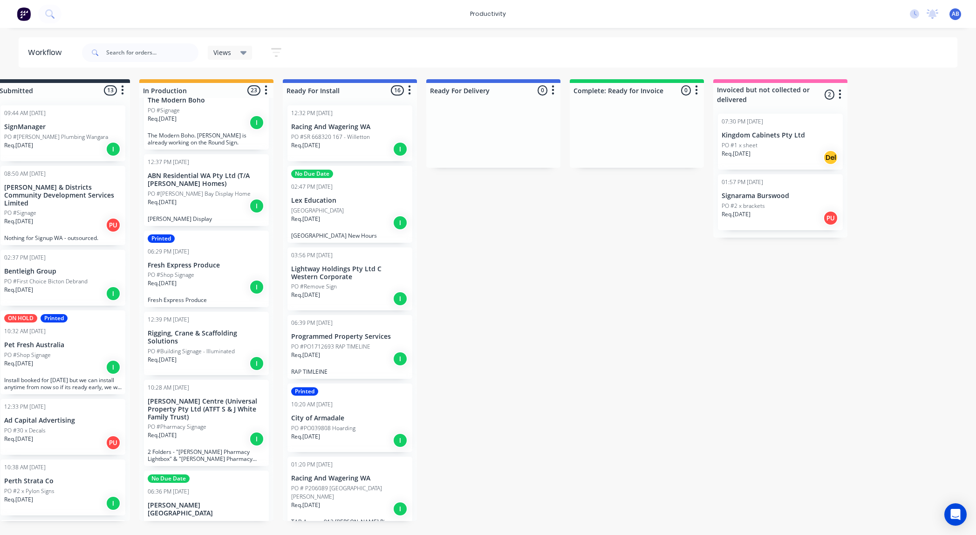
click at [205, 431] on div "Req. [DATE] I" at bounding box center [206, 439] width 117 height 16
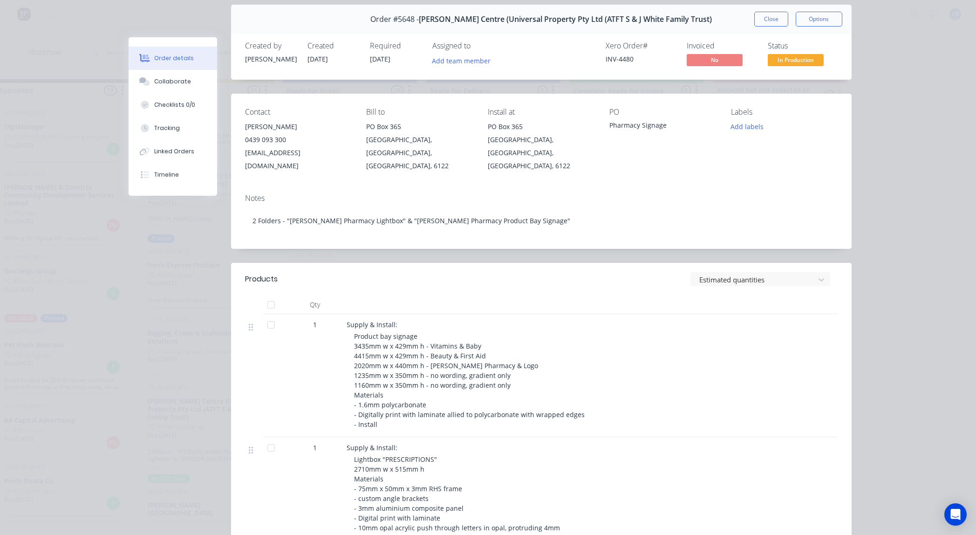
scroll to position [30, 0]
